Goal: Task Accomplishment & Management: Use online tool/utility

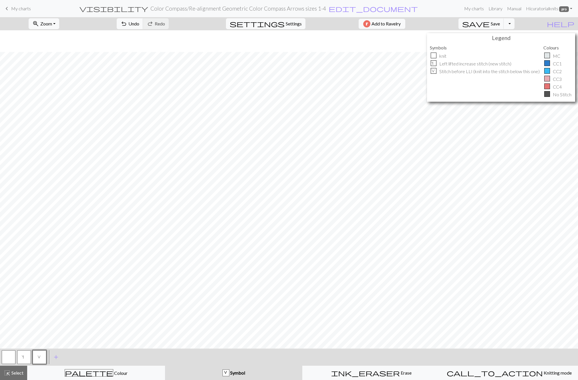
scroll to position [22, 0]
click at [326, 8] on h2 "Color Compass / Re-alignment Geometric Color Compass Arrows sizes 1-4" at bounding box center [238, 8] width 176 height 7
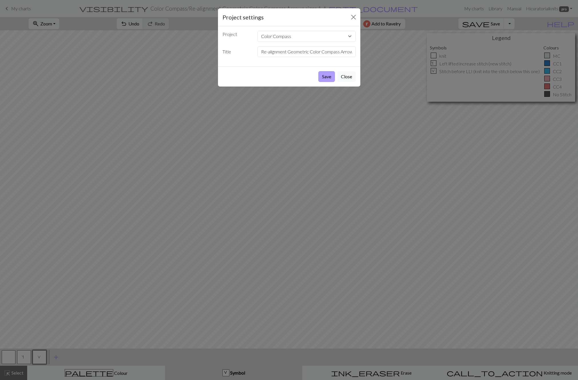
click at [325, 75] on button "Save" at bounding box center [326, 76] width 17 height 11
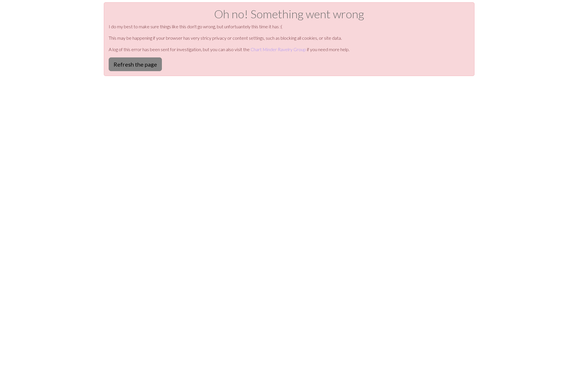
click at [137, 68] on button "Refresh the page" at bounding box center [135, 64] width 53 height 14
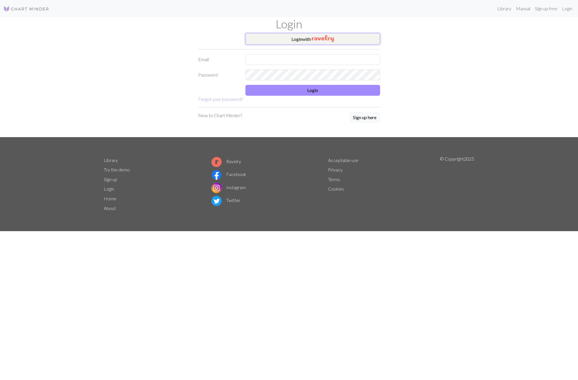
click at [308, 40] on button "Login with" at bounding box center [312, 38] width 135 height 11
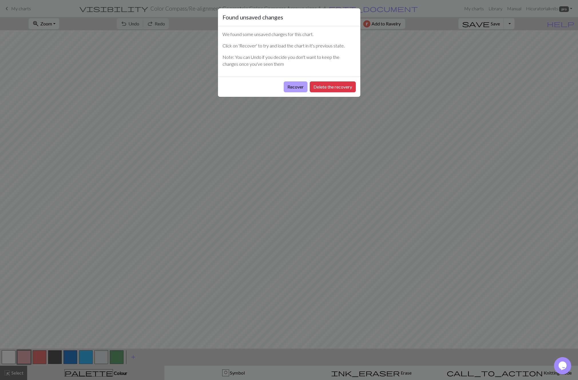
click at [294, 87] on button "Recover" at bounding box center [296, 86] width 24 height 11
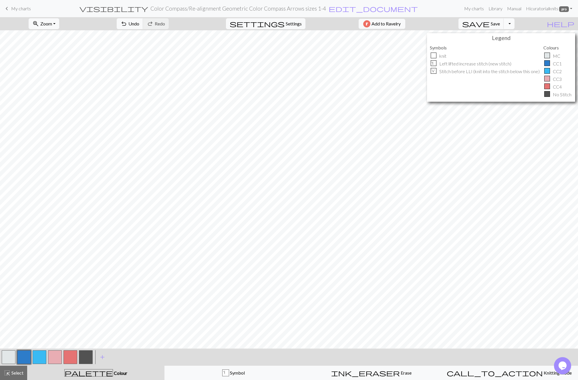
click at [514, 24] on button "Toggle Dropdown" at bounding box center [508, 23] width 11 height 11
click at [514, 36] on button "file_copy Save a copy" at bounding box center [467, 36] width 94 height 9
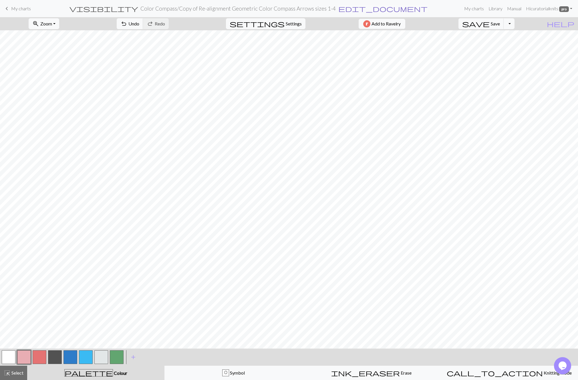
click at [350, 9] on span "edit_document" at bounding box center [382, 9] width 89 height 8
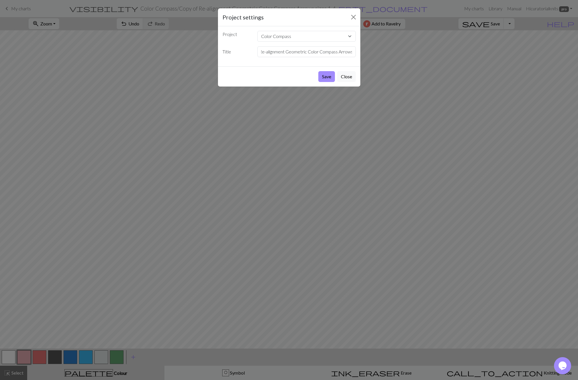
scroll to position [0, 37]
drag, startPoint x: 346, startPoint y: 52, endPoint x: 357, endPoint y: 52, distance: 11.4
click at [356, 52] on input "Copy of Re-alignment Geometric Color Compass Arrows sizes 1-4" at bounding box center [306, 51] width 98 height 11
type input "Copy of Re-alignment Geometric Color Compass Arrows sizes 5-11"
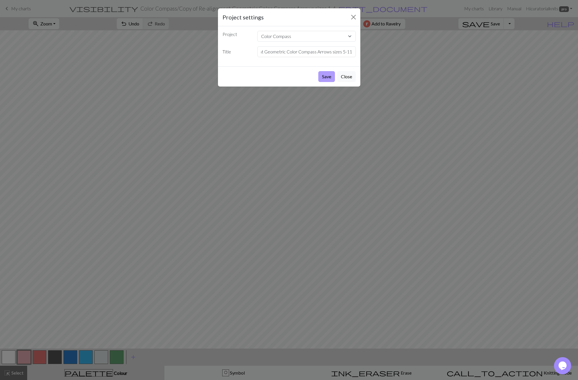
click at [329, 78] on button "Save" at bounding box center [326, 76] width 17 height 11
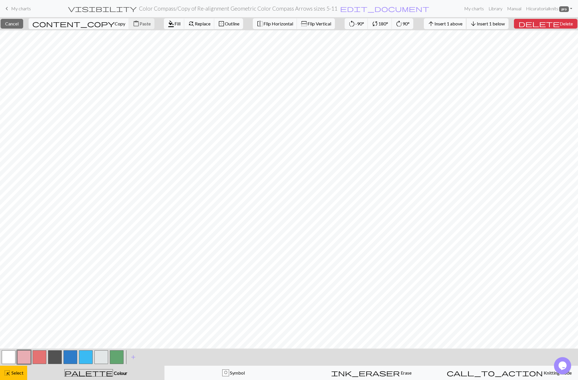
click at [458, 23] on span "Insert 1 above" at bounding box center [448, 23] width 28 height 5
click at [498, 25] on span "Insert 1 below" at bounding box center [491, 23] width 28 height 5
click at [462, 24] on span "Insert 1 above" at bounding box center [448, 23] width 28 height 5
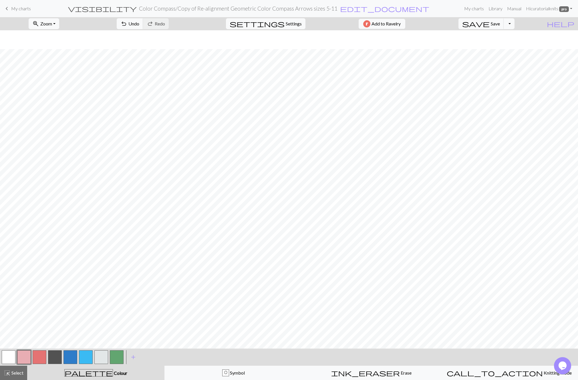
scroll to position [39, 0]
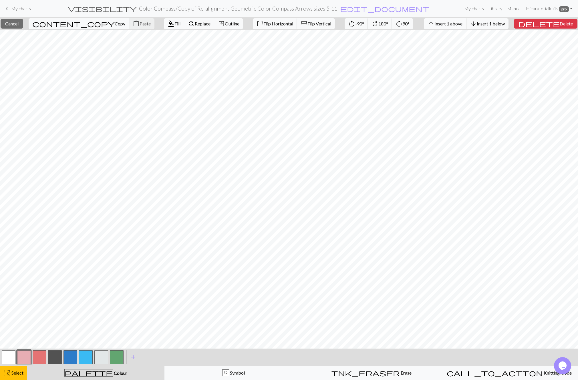
click at [456, 24] on span "Insert 1 above" at bounding box center [448, 23] width 28 height 5
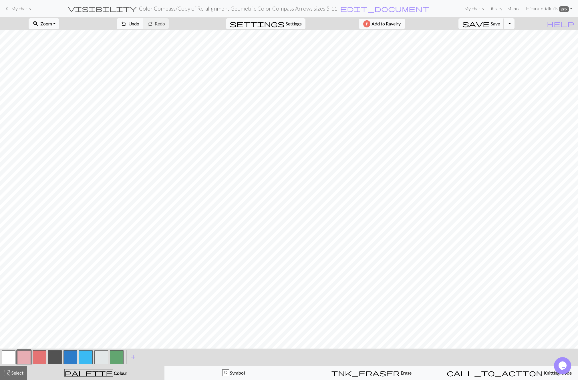
click at [98, 359] on button "button" at bounding box center [101, 357] width 14 height 14
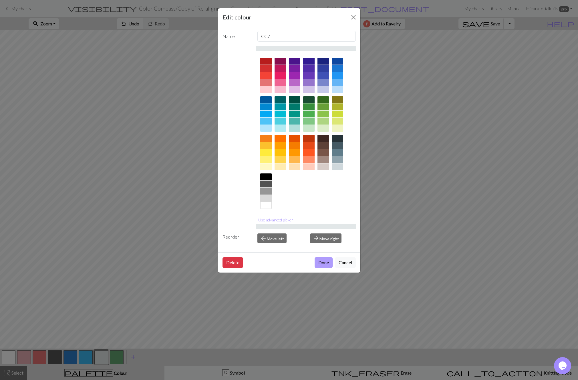
click at [320, 267] on button "Done" at bounding box center [323, 262] width 18 height 11
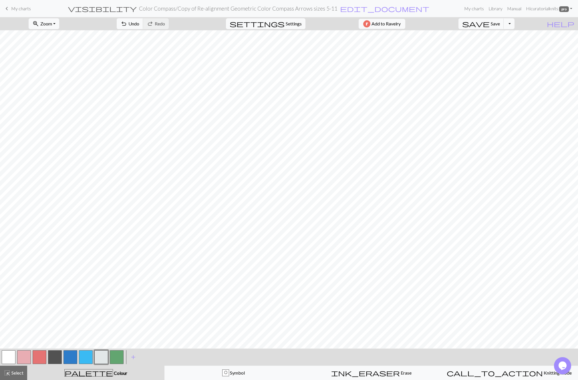
click at [39, 362] on button "button" at bounding box center [40, 357] width 14 height 14
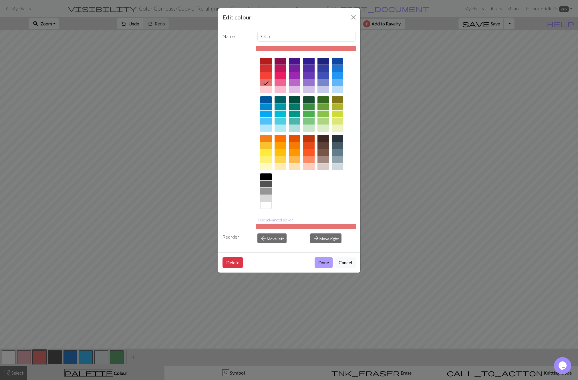
click at [319, 264] on button "Done" at bounding box center [323, 262] width 18 height 11
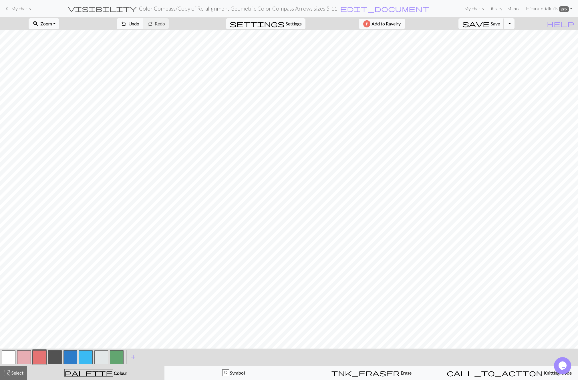
click at [88, 356] on button "button" at bounding box center [86, 357] width 14 height 14
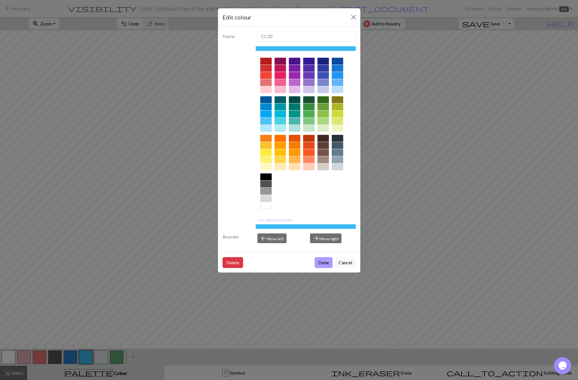
click at [328, 261] on button "Done" at bounding box center [323, 262] width 18 height 11
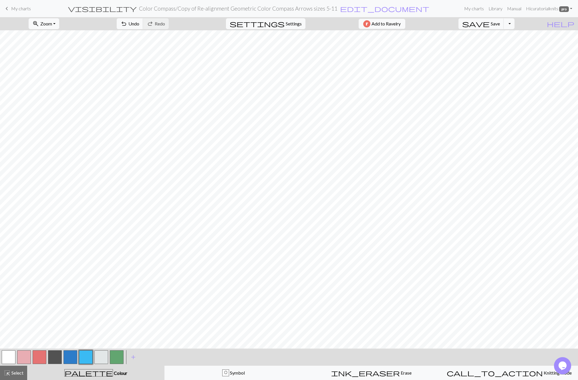
click at [67, 354] on button "button" at bounding box center [70, 357] width 14 height 14
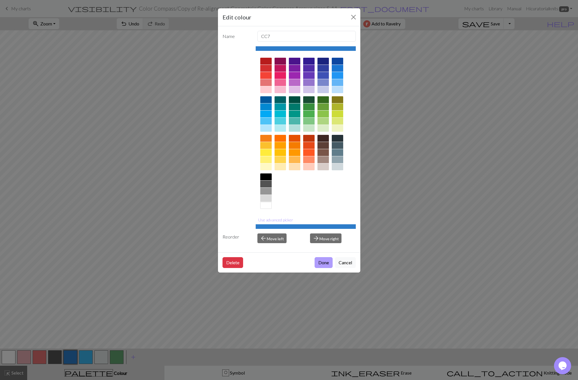
click at [328, 265] on button "Done" at bounding box center [323, 262] width 18 height 11
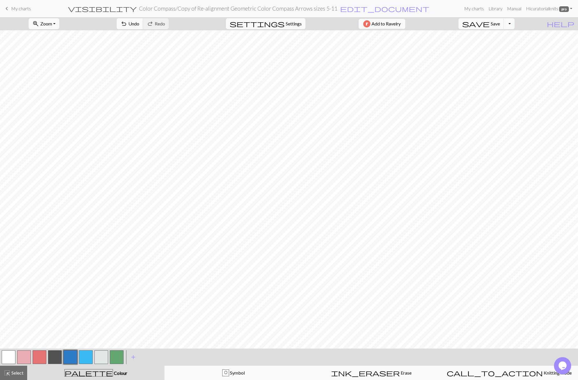
click at [54, 358] on button "button" at bounding box center [55, 357] width 14 height 14
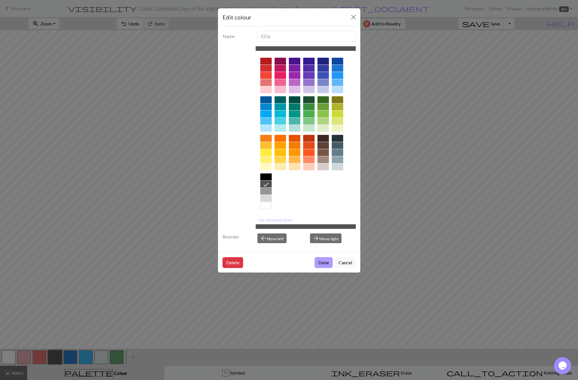
click at [322, 260] on button "Done" at bounding box center [323, 262] width 18 height 11
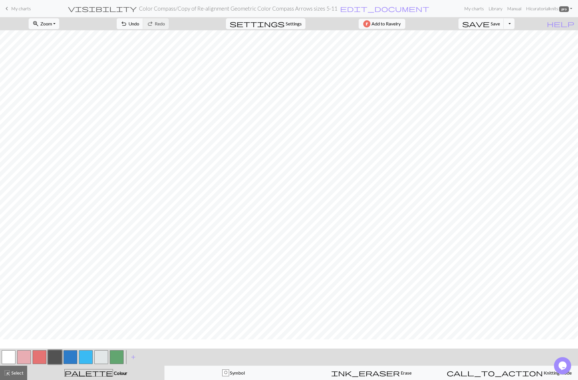
scroll to position [0, 0]
click at [264, 371] on div "O Symbol" at bounding box center [233, 373] width 130 height 7
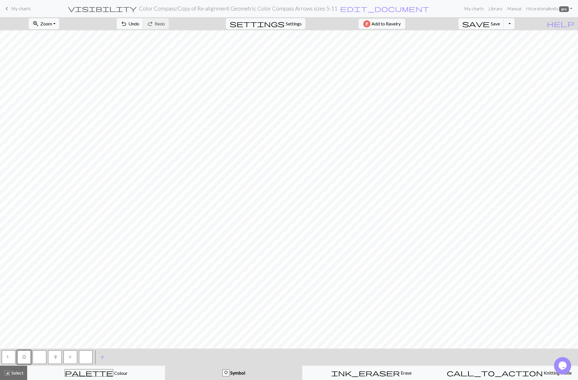
click at [54, 357] on span "1" at bounding box center [55, 358] width 3 height 6
click at [56, 360] on span "1" at bounding box center [55, 358] width 3 height 6
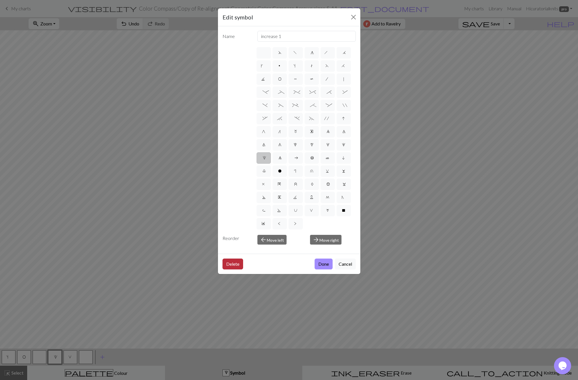
click at [232, 264] on button "Delete" at bounding box center [232, 264] width 21 height 11
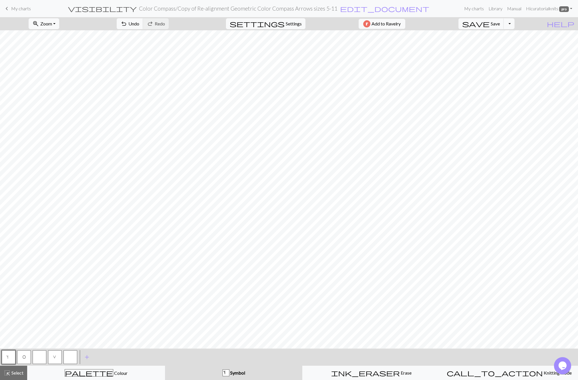
click at [40, 356] on button "button" at bounding box center [40, 357] width 14 height 14
click at [43, 355] on button "button" at bounding box center [40, 357] width 14 height 14
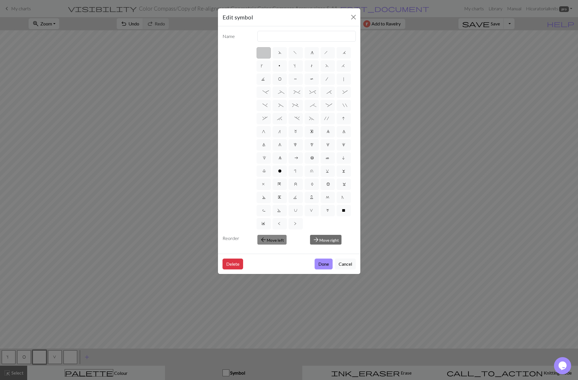
click at [279, 240] on button "arrow_back Move left" at bounding box center [271, 240] width 29 height 10
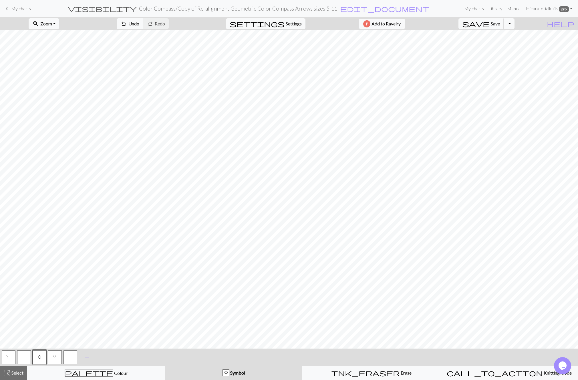
click at [21, 352] on button "button" at bounding box center [24, 357] width 14 height 14
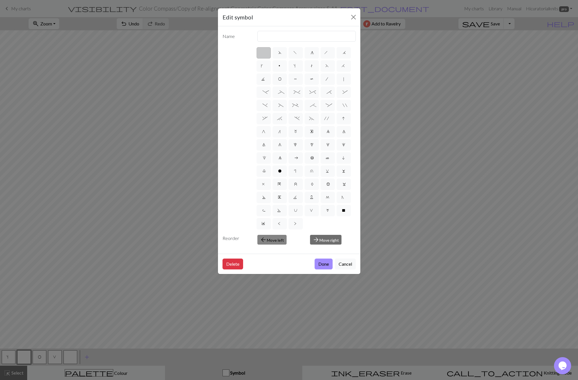
click at [270, 238] on button "arrow_back Move left" at bounding box center [271, 240] width 29 height 10
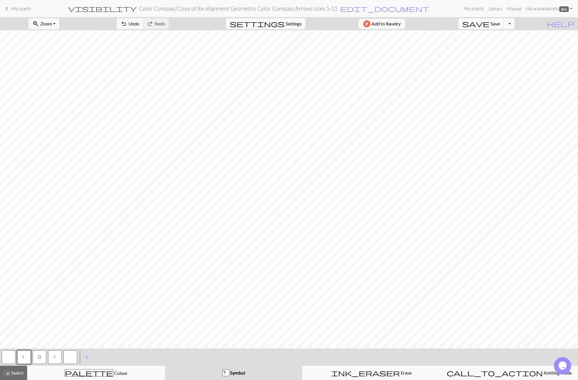
click at [38, 358] on span "O" at bounding box center [39, 358] width 3 height 6
click at [39, 358] on span "O" at bounding box center [39, 358] width 3 height 6
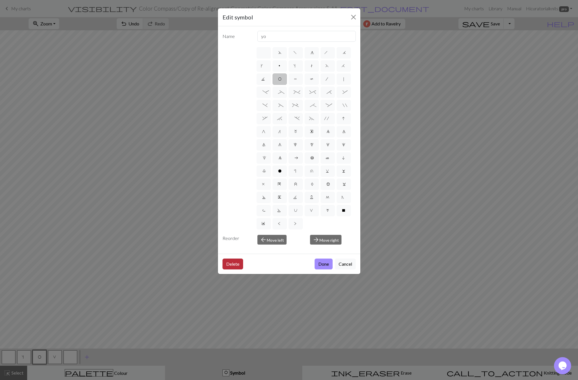
click at [230, 266] on button "Delete" at bounding box center [232, 264] width 21 height 11
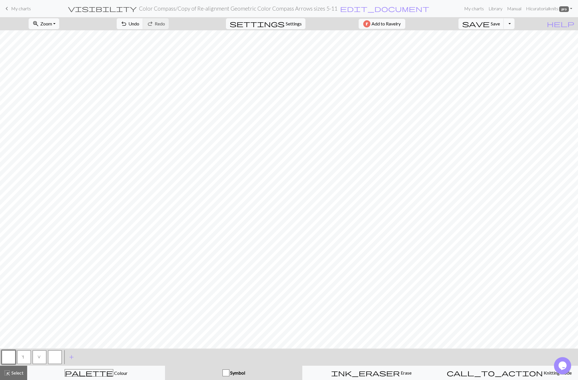
click at [53, 355] on button "button" at bounding box center [55, 357] width 14 height 14
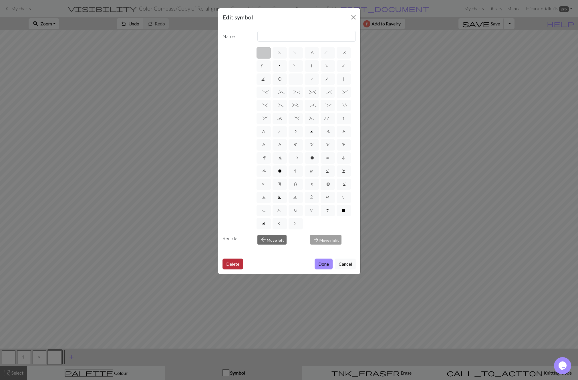
click at [233, 262] on button "Delete" at bounding box center [232, 264] width 21 height 11
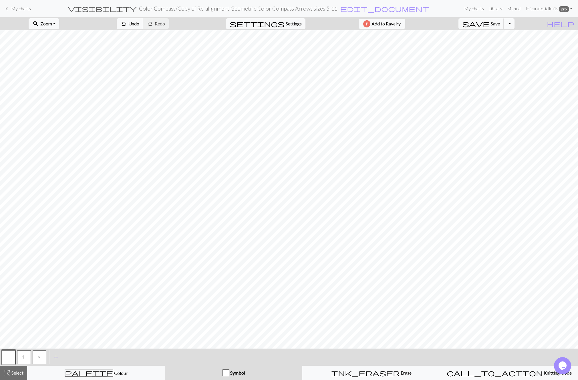
click at [9, 358] on button "button" at bounding box center [9, 357] width 14 height 14
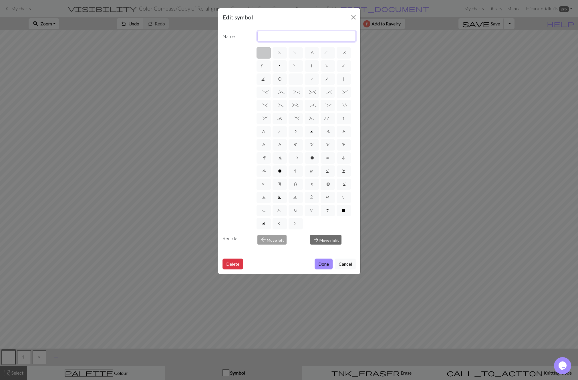
click at [275, 36] on input "text" at bounding box center [306, 36] width 98 height 11
type input "knit"
click at [53, 337] on div "Edit symbol Name knit d f g h j k p s t F H J O P T / | - _ % ^ * & ) ( + ; : "…" at bounding box center [289, 190] width 578 height 380
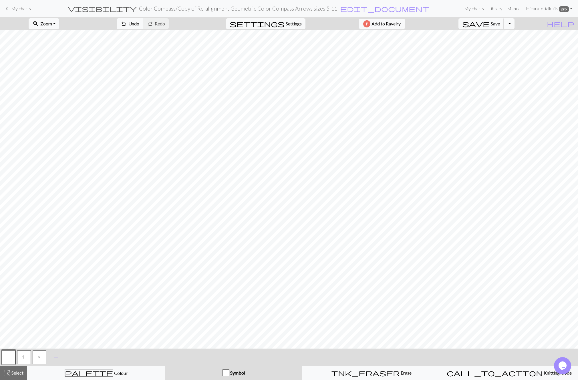
click at [25, 358] on button "s" at bounding box center [24, 357] width 14 height 14
click at [22, 356] on button "s" at bounding box center [24, 357] width 14 height 14
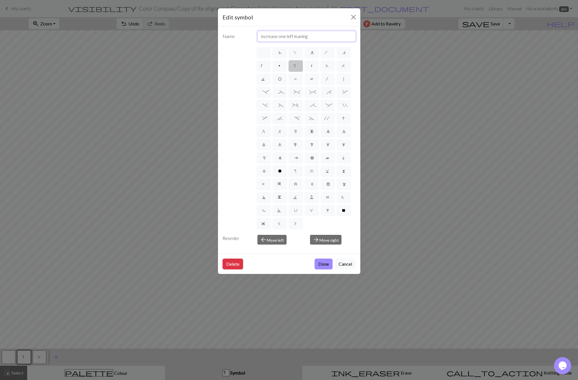
click at [313, 37] on input "increase one left leaning" at bounding box center [306, 36] width 98 height 11
click at [455, 81] on div "Edit symbol Name increase one left leaning d f g h j k p s t F H J O P T / | - …" at bounding box center [289, 190] width 578 height 380
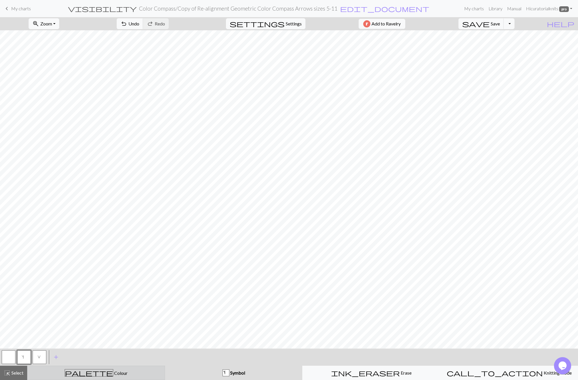
click at [130, 374] on div "palette Colour Colour" at bounding box center [96, 372] width 130 height 7
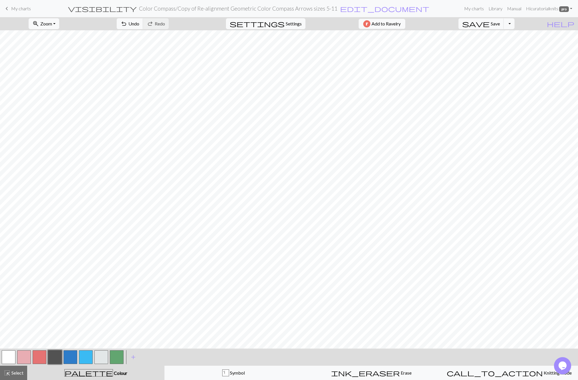
click at [83, 355] on button "button" at bounding box center [86, 357] width 14 height 14
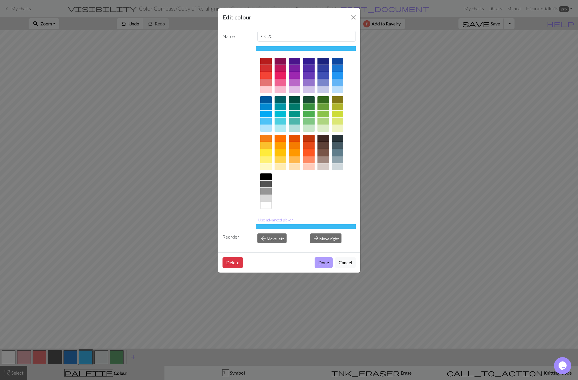
click at [322, 265] on button "Done" at bounding box center [323, 262] width 18 height 11
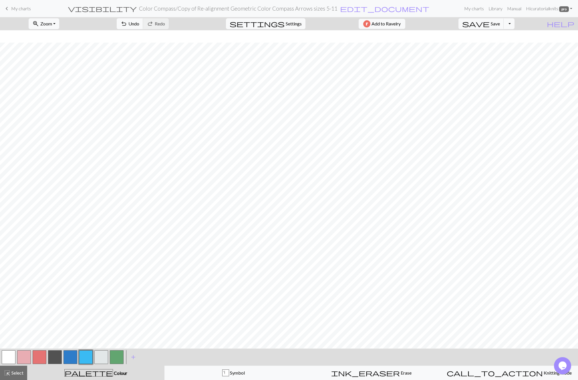
scroll to position [45, 0]
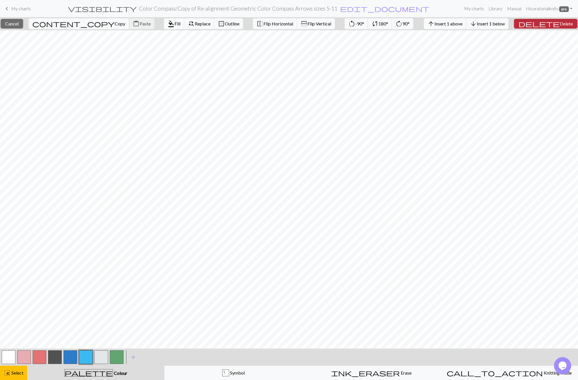
click at [559, 25] on span "Delete" at bounding box center [565, 23] width 13 height 5
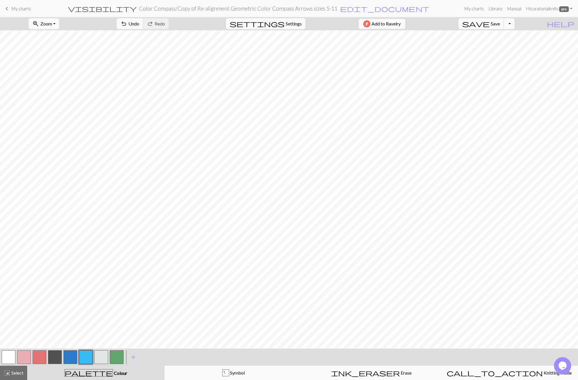
scroll to position [0, 0]
click at [246, 372] on div "s Symbol" at bounding box center [233, 373] width 130 height 7
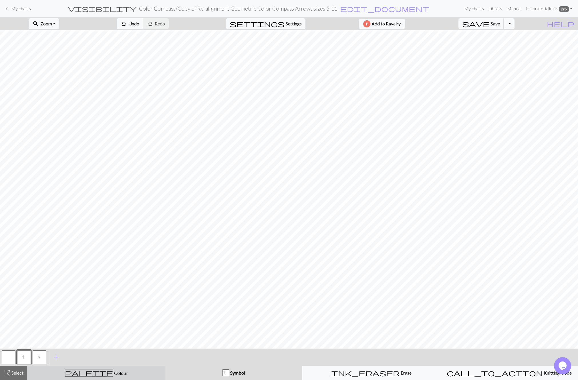
click at [127, 378] on button "palette Colour Colour" at bounding box center [96, 373] width 138 height 14
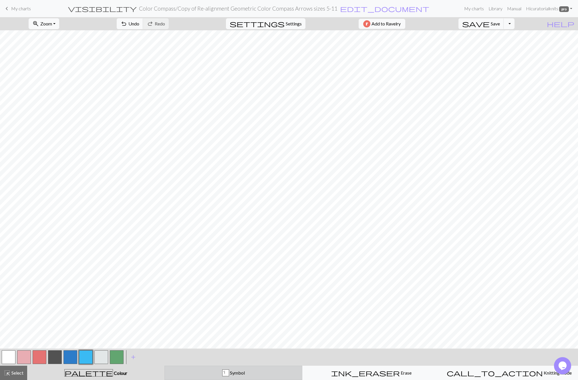
click at [235, 373] on span "Symbol" at bounding box center [237, 372] width 16 height 5
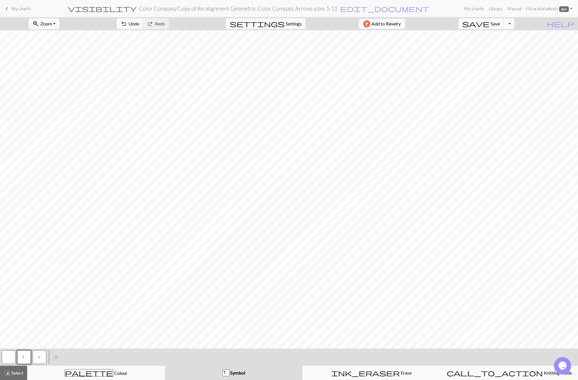
click at [41, 356] on button "V" at bounding box center [40, 357] width 14 height 14
click at [40, 357] on span "V" at bounding box center [39, 358] width 4 height 6
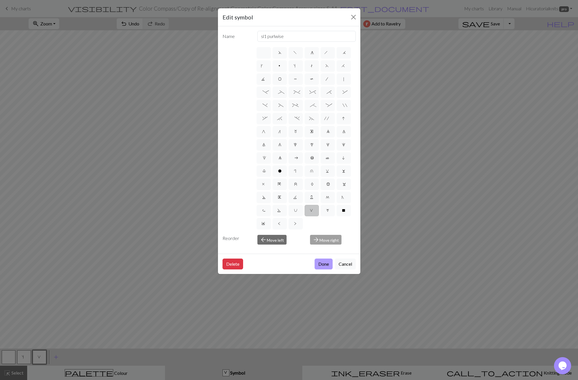
click at [324, 260] on button "Done" at bounding box center [323, 264] width 18 height 11
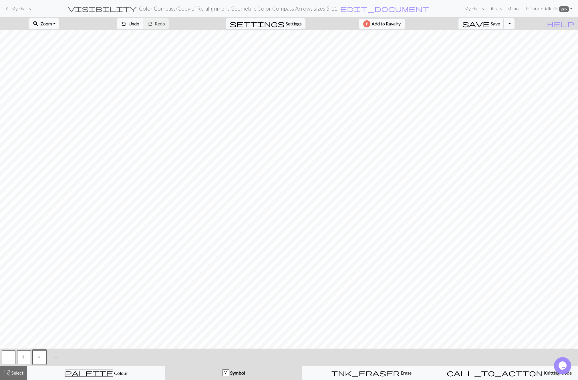
click at [24, 357] on span "s" at bounding box center [24, 358] width 5 height 6
click at [24, 358] on span "s" at bounding box center [24, 358] width 5 height 6
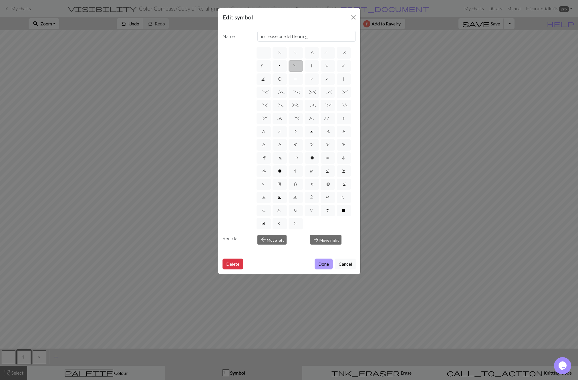
click at [324, 263] on button "Done" at bounding box center [323, 264] width 18 height 11
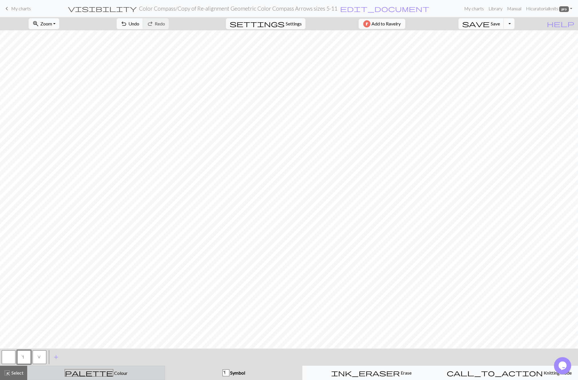
click at [126, 369] on div "palette Colour Colour" at bounding box center [96, 372] width 130 height 7
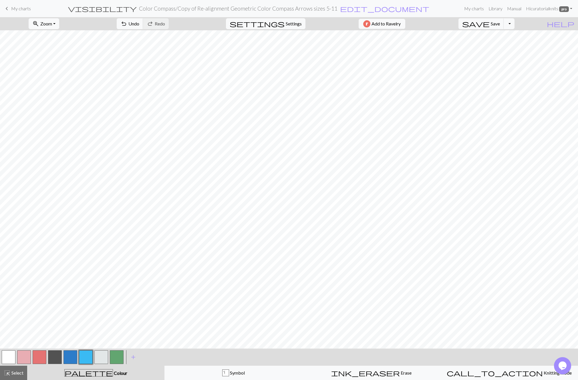
click at [85, 358] on button "button" at bounding box center [86, 357] width 14 height 14
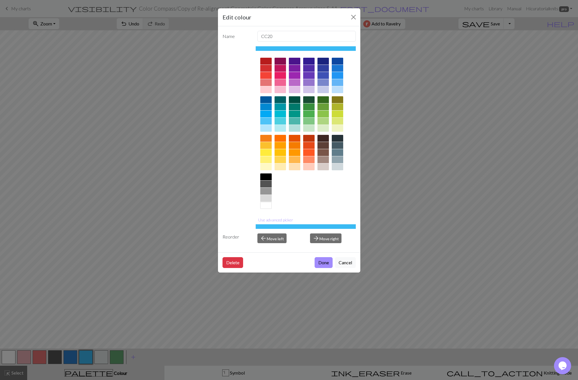
click at [85, 358] on div "Edit colour Name CC20 Use advanced picker Reorder arrow_back Move left arrow_fo…" at bounding box center [289, 190] width 578 height 380
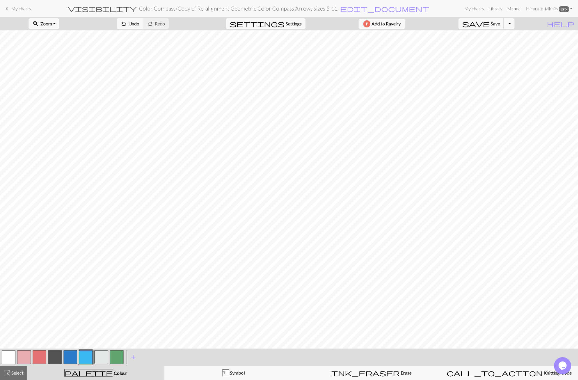
click at [87, 355] on button "button" at bounding box center [86, 357] width 14 height 14
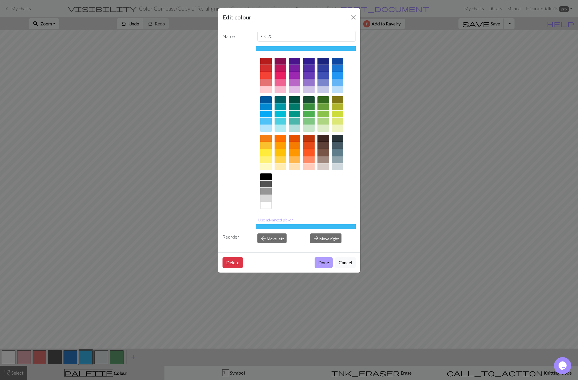
click at [318, 263] on button "Done" at bounding box center [323, 262] width 18 height 11
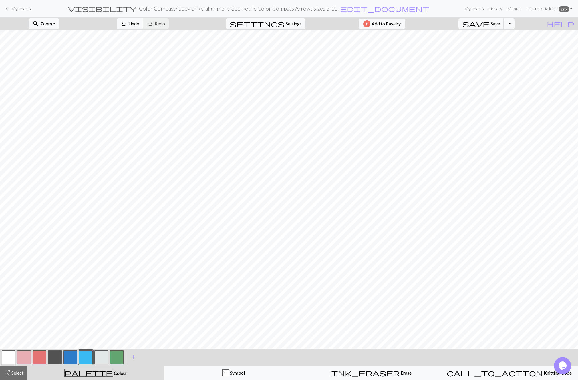
click at [71, 358] on button "button" at bounding box center [70, 357] width 14 height 14
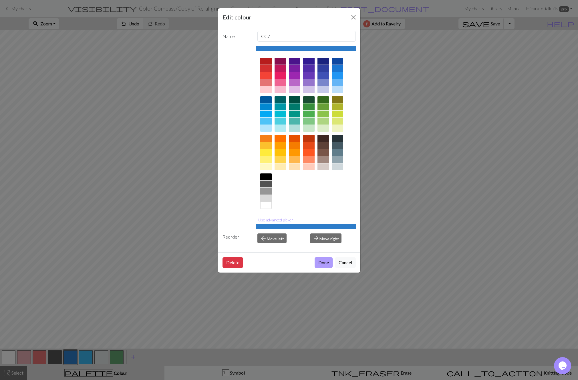
click at [320, 266] on button "Done" at bounding box center [323, 262] width 18 height 11
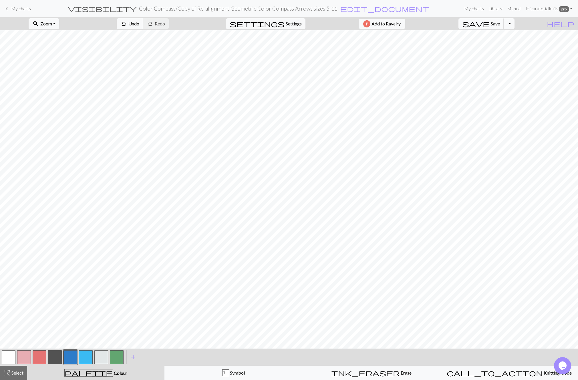
click at [502, 25] on button "save Save Save" at bounding box center [480, 23] width 45 height 11
click at [52, 26] on span "Zoom" at bounding box center [46, 23] width 12 height 5
click at [57, 54] on button "Fit height" at bounding box center [51, 54] width 45 height 9
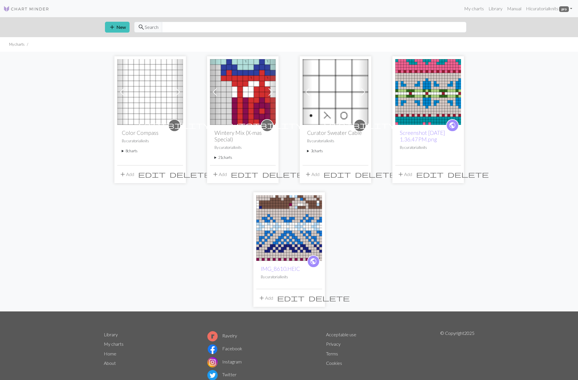
click at [129, 150] on summary "8 charts" at bounding box center [150, 150] width 57 height 5
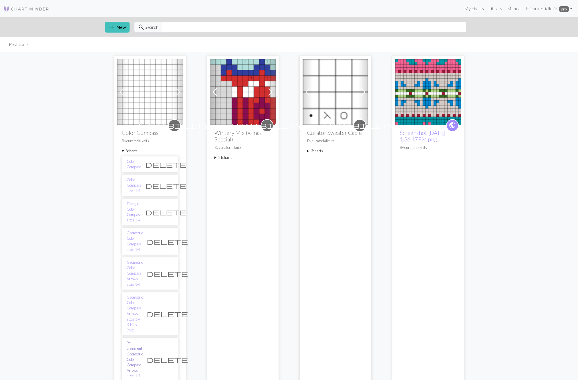
click at [134, 340] on link "Re-alignment Geometric Color Compass Arrows sizes 1-4" at bounding box center [135, 359] width 16 height 38
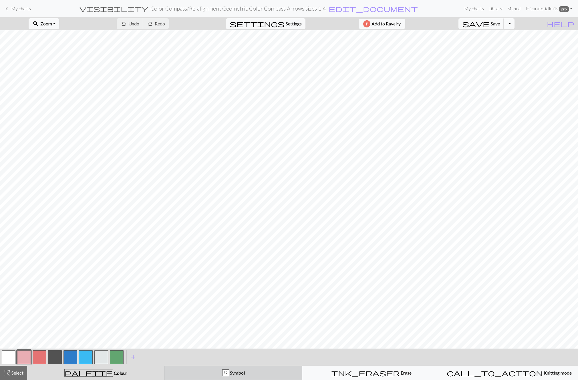
click at [249, 373] on div "O Symbol" at bounding box center [233, 373] width 130 height 7
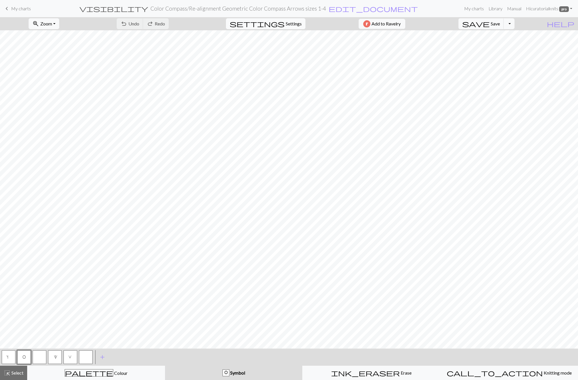
click at [298, 21] on span "Settings" at bounding box center [294, 23] width 16 height 7
select select "worsted"
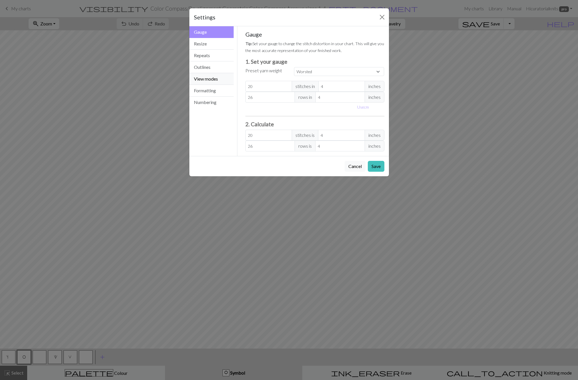
click at [210, 81] on button "View modes" at bounding box center [211, 79] width 45 height 12
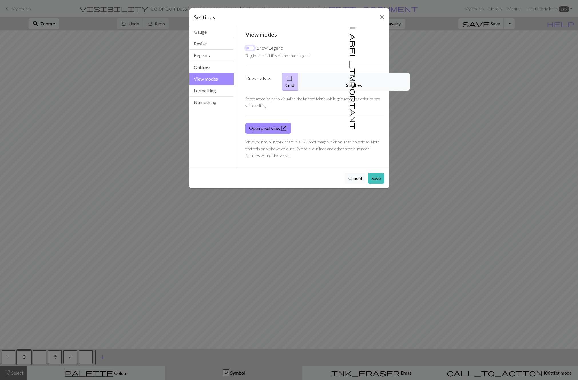
click at [249, 48] on input "Show Legend" at bounding box center [249, 48] width 9 height 5
checkbox input "true"
click at [380, 173] on button "Save" at bounding box center [376, 178] width 17 height 11
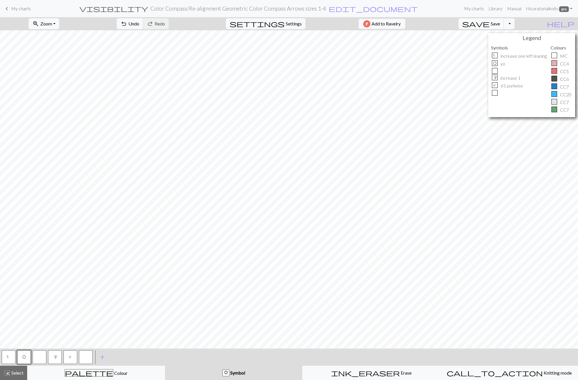
click at [70, 358] on span "V" at bounding box center [70, 358] width 4 height 6
click at [70, 357] on span "V" at bounding box center [70, 358] width 4 height 6
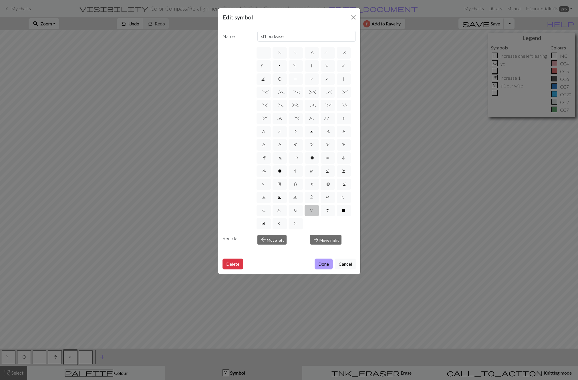
click at [326, 264] on button "Done" at bounding box center [323, 264] width 18 height 11
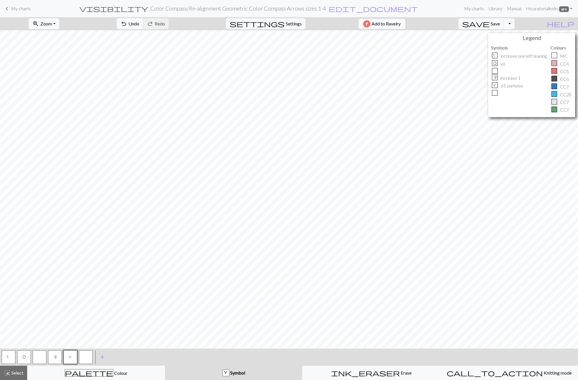
click at [13, 358] on button "s" at bounding box center [9, 357] width 14 height 14
click at [12, 358] on button "s" at bounding box center [9, 357] width 14 height 14
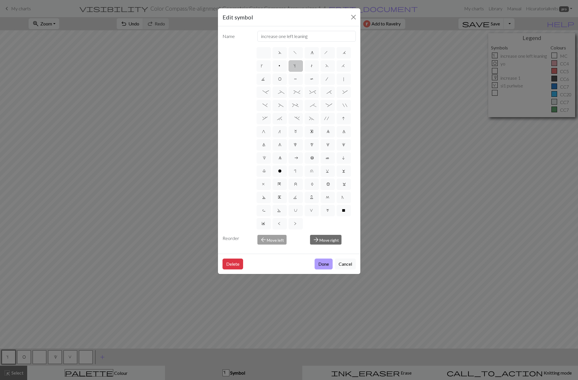
click at [324, 264] on button "Done" at bounding box center [323, 264] width 18 height 11
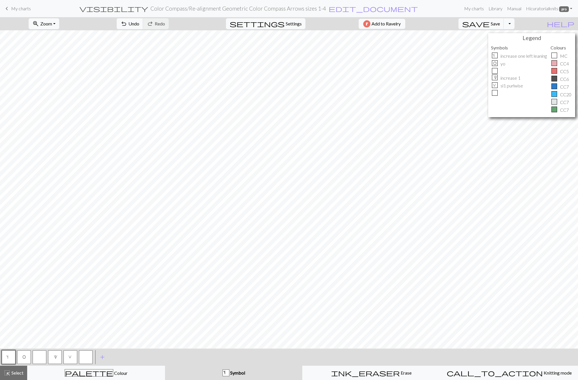
click at [74, 358] on button "V" at bounding box center [70, 357] width 14 height 14
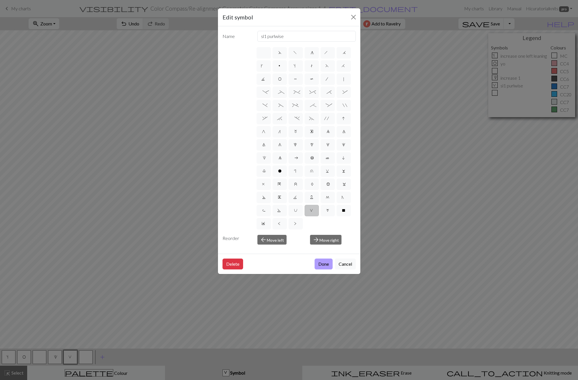
click at [323, 263] on button "Done" at bounding box center [323, 264] width 18 height 11
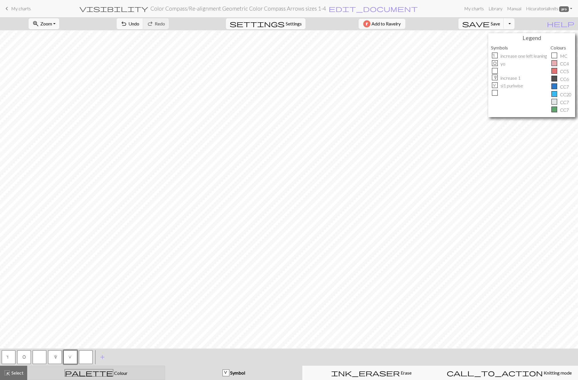
click at [54, 373] on div "palette Colour Colour" at bounding box center [96, 372] width 130 height 7
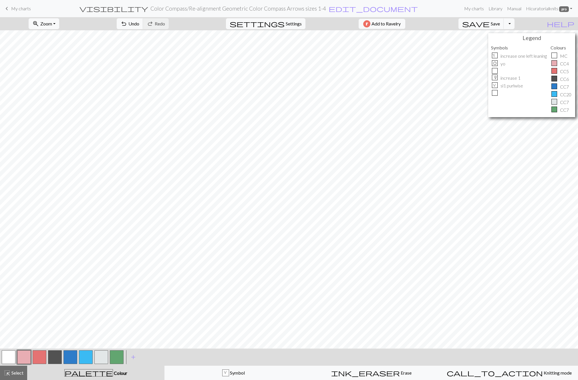
click at [87, 357] on button "button" at bounding box center [86, 357] width 14 height 14
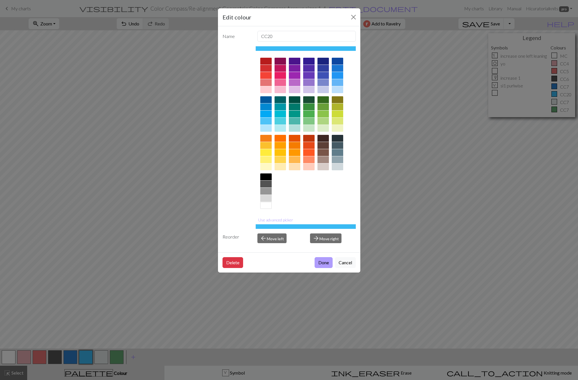
click at [323, 262] on button "Done" at bounding box center [323, 262] width 18 height 11
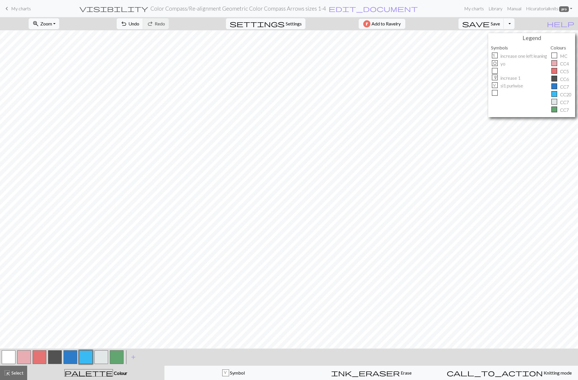
click at [69, 357] on button "button" at bounding box center [70, 357] width 14 height 14
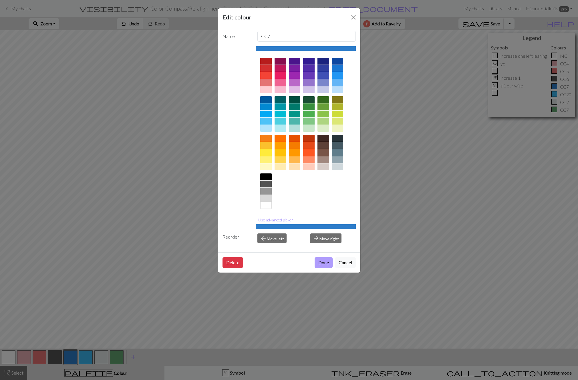
click at [323, 265] on button "Done" at bounding box center [323, 262] width 18 height 11
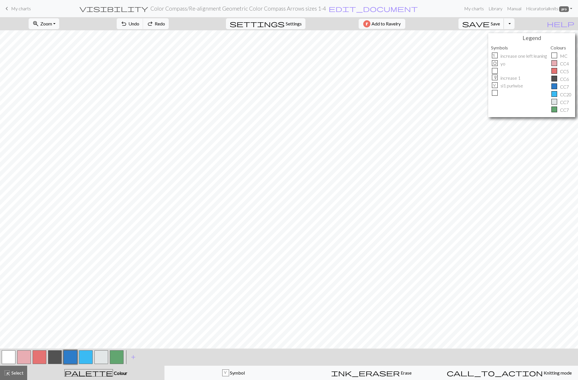
click at [500, 21] on span "Save" at bounding box center [495, 23] width 9 height 5
